Goal: Transaction & Acquisition: Purchase product/service

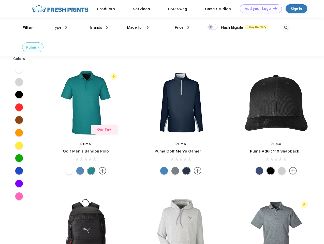
click at [259, 9] on link "Add your Logo Design Tool" at bounding box center [261, 8] width 42 height 9
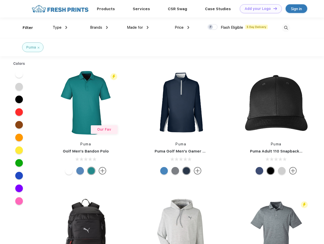
click at [0, 0] on div "Design Tool" at bounding box center [0, 0] width 0 height 0
click at [273, 8] on link "Add your Logo Design Tool" at bounding box center [261, 8] width 42 height 9
click at [24, 28] on div "Filter" at bounding box center [28, 28] width 10 height 6
click at [60, 27] on span "Type" at bounding box center [57, 27] width 9 height 5
click at [99, 27] on span "Brands" at bounding box center [96, 27] width 12 height 5
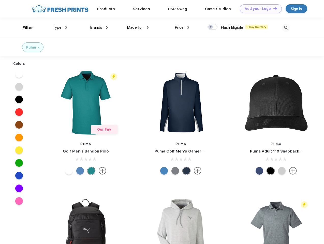
click at [138, 27] on span "Made for" at bounding box center [135, 27] width 16 height 5
click at [182, 27] on span "Price" at bounding box center [179, 27] width 9 height 5
click at [213, 27] on div at bounding box center [212, 27] width 10 height 6
click at [211, 27] on input "checkbox" at bounding box center [208, 25] width 3 height 3
click at [286, 28] on img at bounding box center [286, 28] width 8 height 8
